Goal: Task Accomplishment & Management: Manage account settings

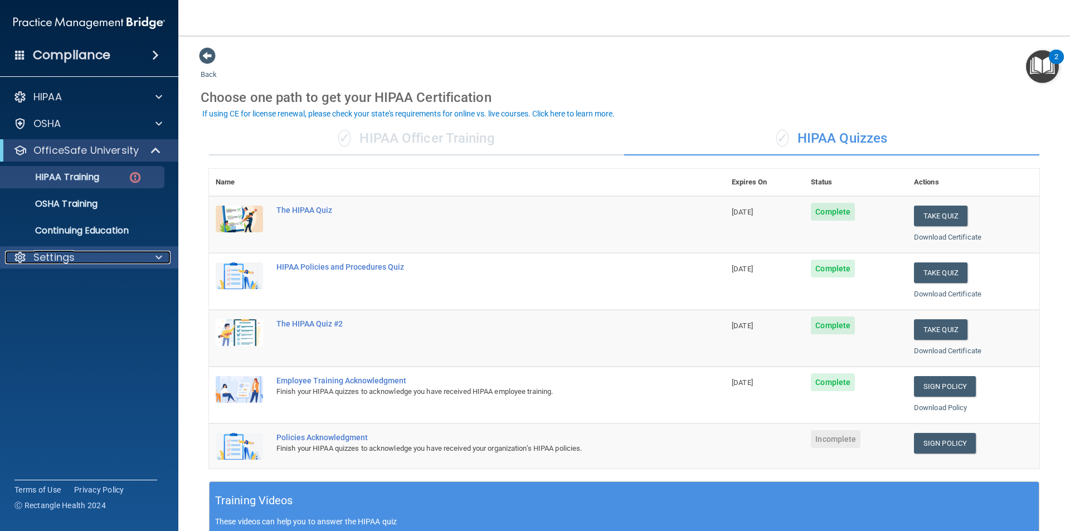
click at [38, 256] on p "Settings" at bounding box center [53, 257] width 41 height 13
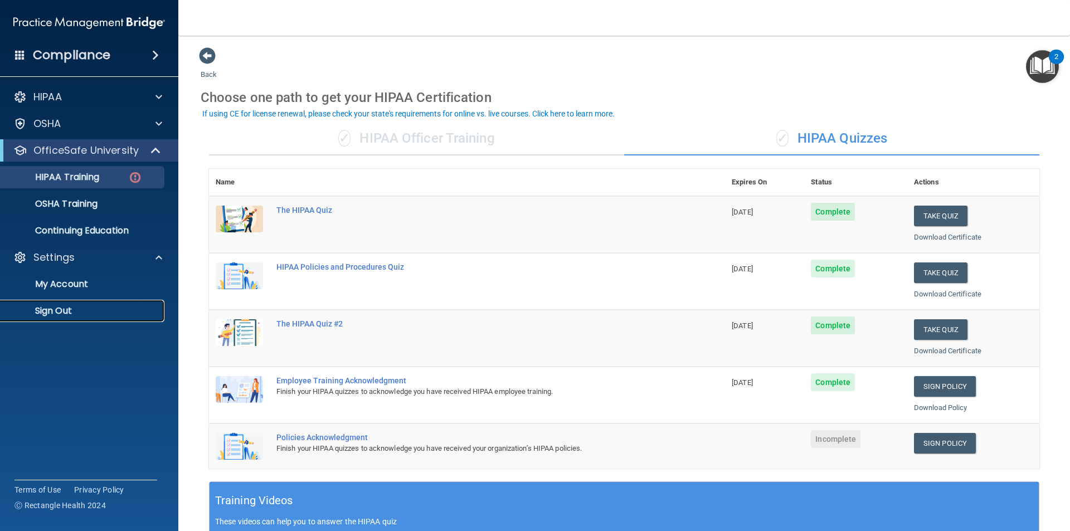
click at [56, 316] on p "Sign Out" at bounding box center [83, 310] width 152 height 11
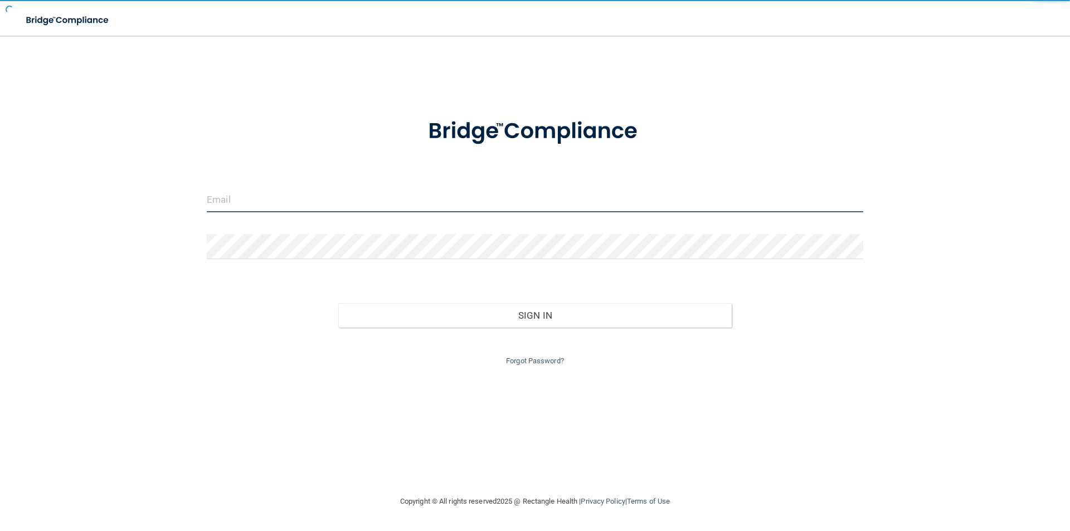
click at [348, 208] on input "email" at bounding box center [535, 199] width 657 height 25
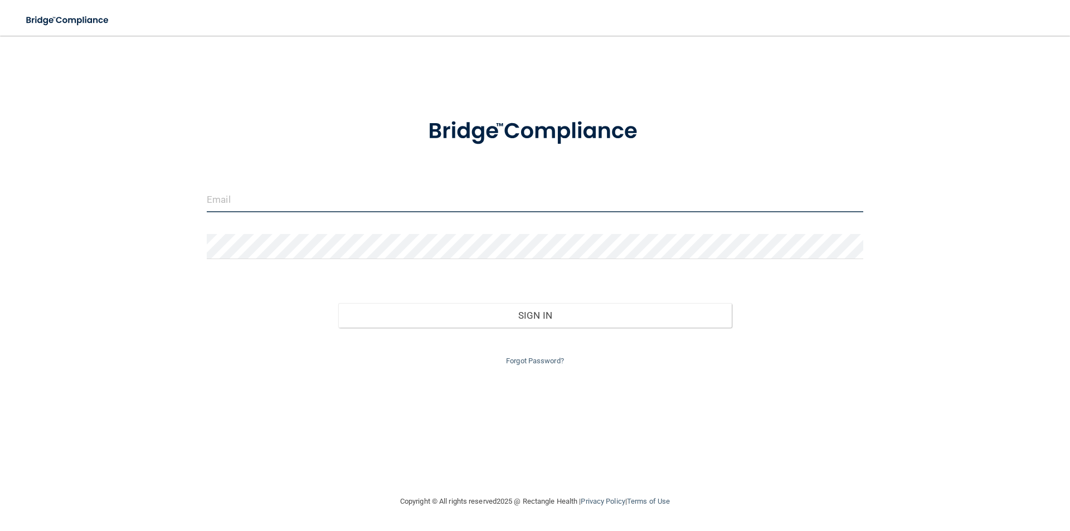
type input "[EMAIL_ADDRESS][DOMAIN_NAME]"
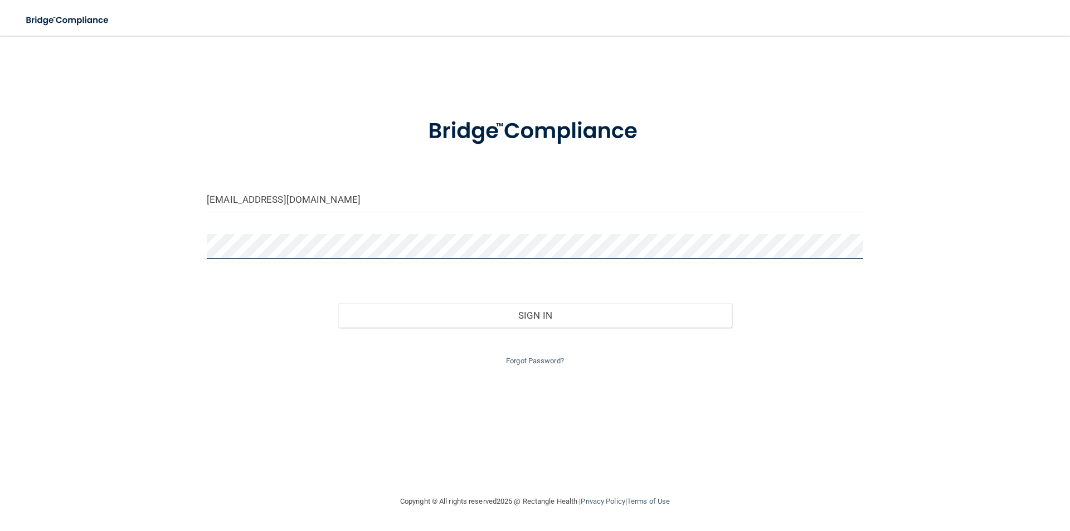
click at [338, 303] on button "Sign In" at bounding box center [535, 315] width 394 height 25
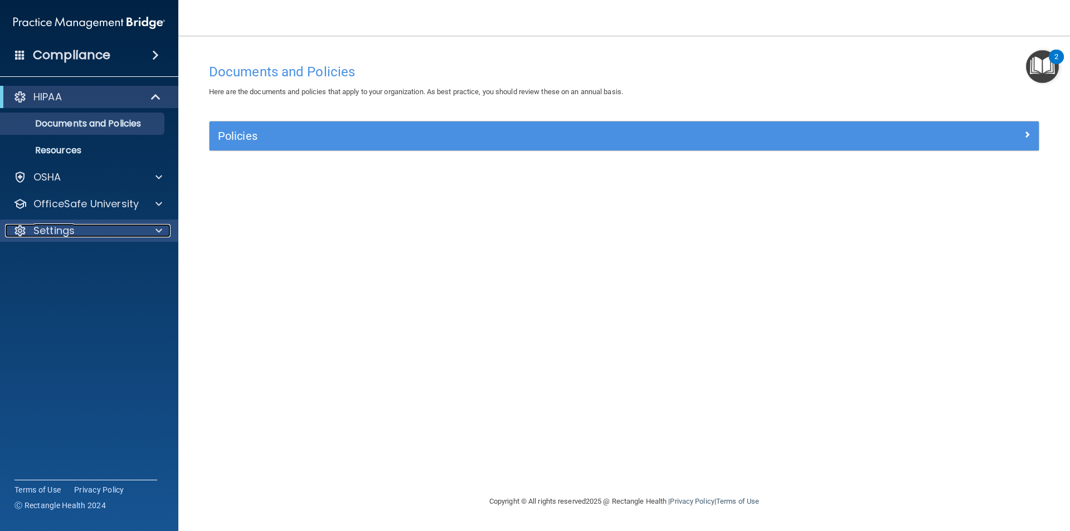
click at [57, 235] on p "Settings" at bounding box center [53, 230] width 41 height 13
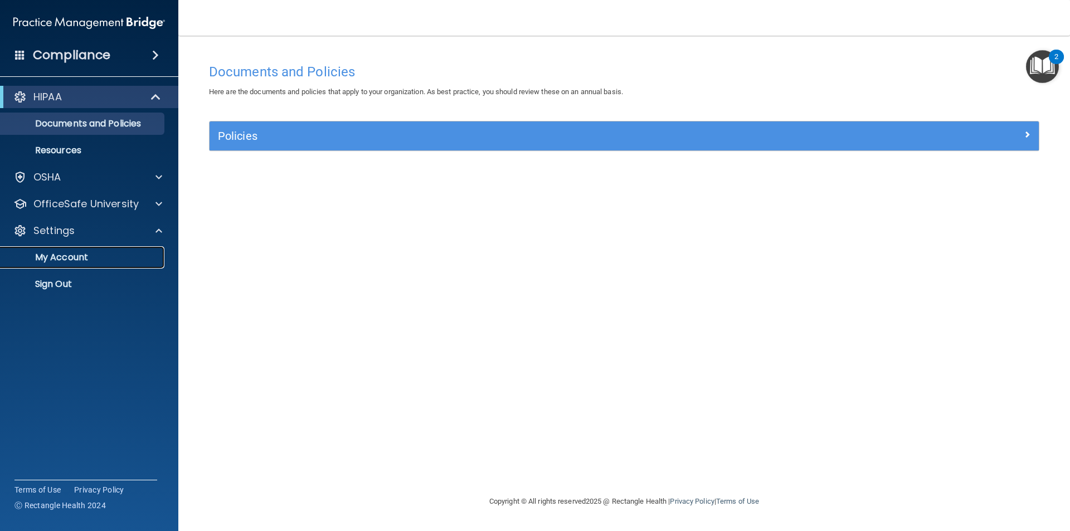
click at [65, 261] on p "My Account" at bounding box center [83, 257] width 152 height 11
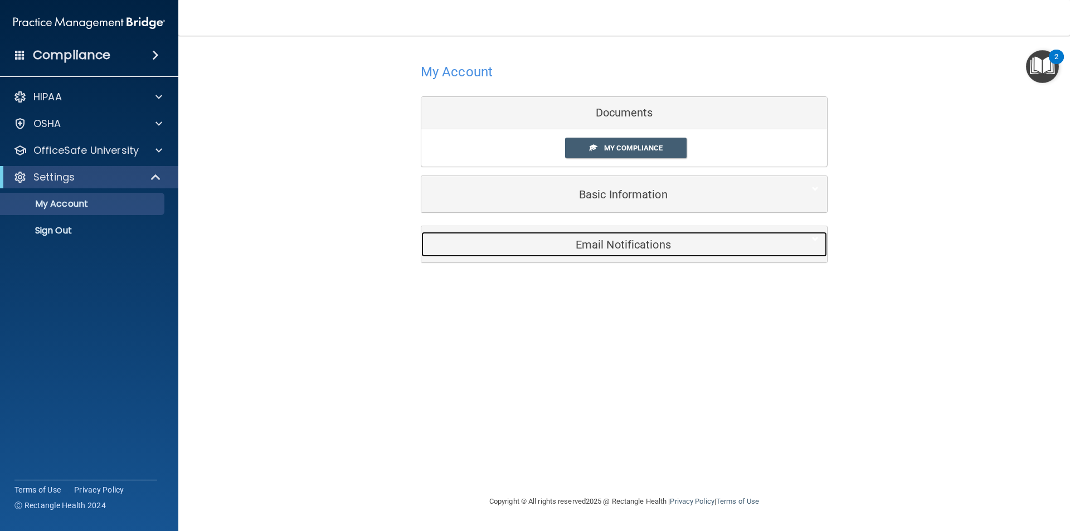
click at [491, 240] on h5 "Email Notifications" at bounding box center [607, 245] width 355 height 12
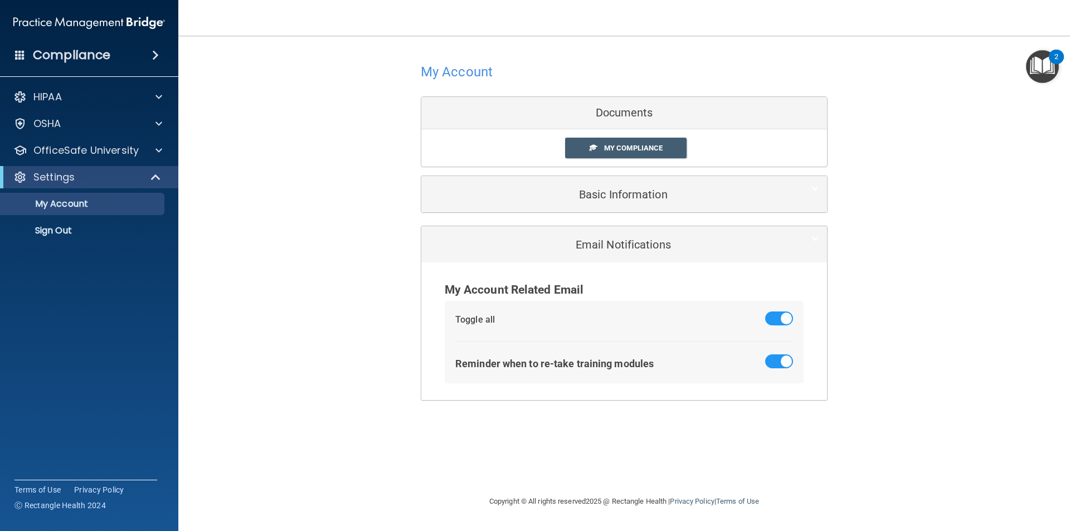
click at [490, 231] on div "Email Notifications" at bounding box center [624, 244] width 406 height 36
click at [57, 218] on ul "My Account My Users Services Sign Out" at bounding box center [90, 215] width 202 height 54
click at [60, 230] on p "Sign Out" at bounding box center [83, 230] width 152 height 11
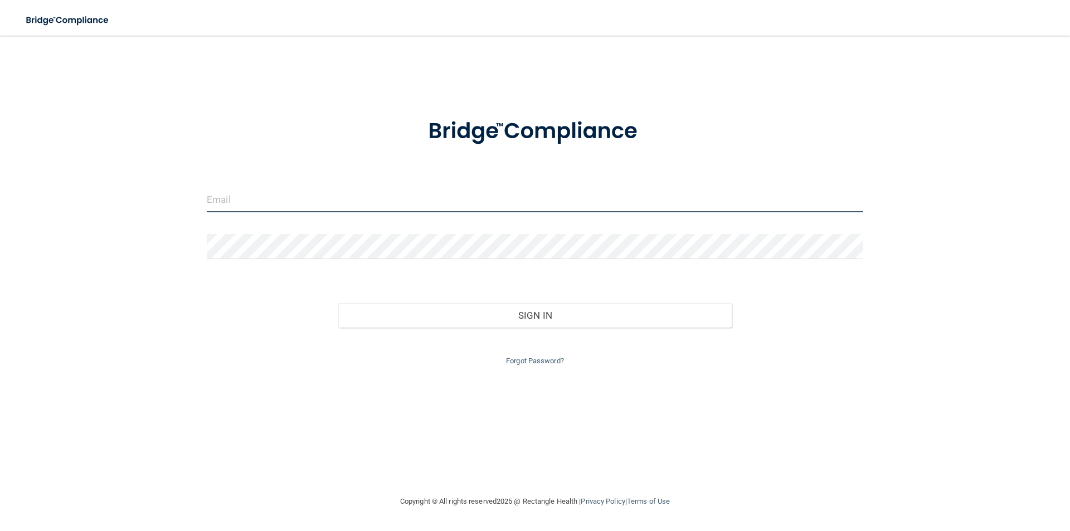
click at [312, 202] on input "email" at bounding box center [535, 199] width 657 height 25
type input "[EMAIL_ADDRESS][DOMAIN_NAME]"
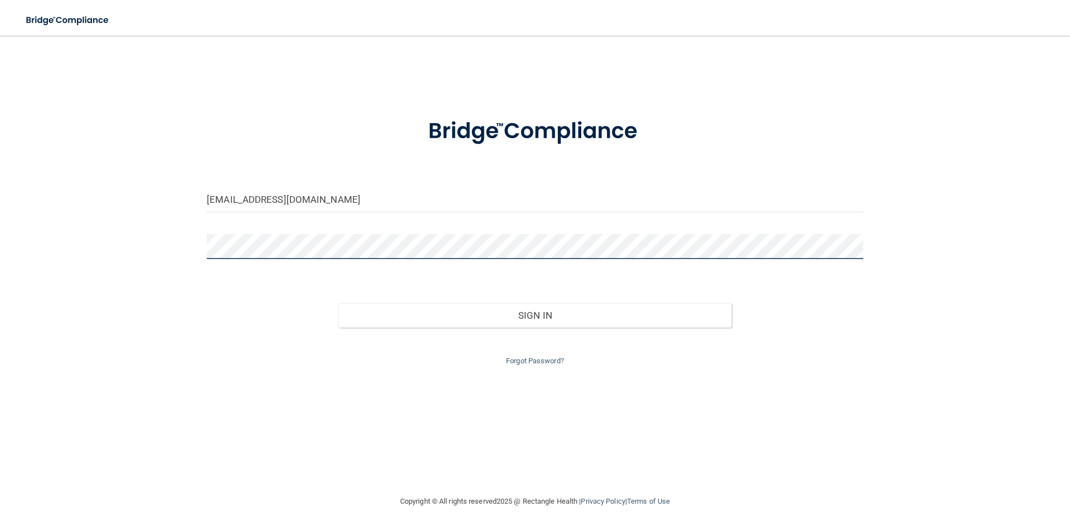
click at [338, 303] on button "Sign In" at bounding box center [535, 315] width 394 height 25
